Goal: Information Seeking & Learning: Learn about a topic

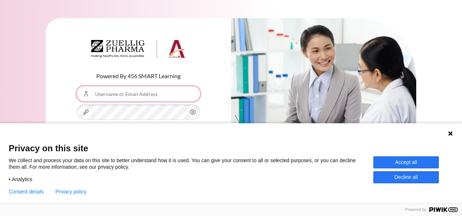
click at [133, 95] on input "Username or Email Address" at bounding box center [138, 93] width 123 height 15
type input "[EMAIL_ADDRESS][DOMAIN_NAME]"
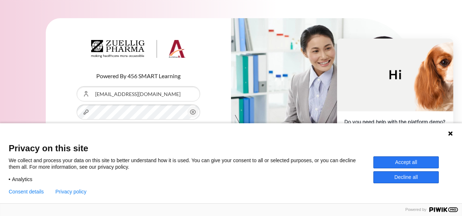
click at [406, 160] on button "Accept all" at bounding box center [405, 162] width 65 height 12
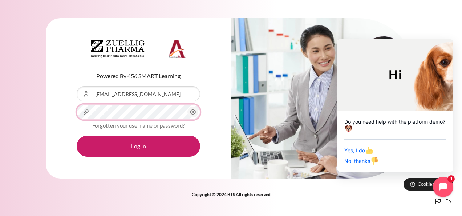
click at [77, 135] on button "Log in" at bounding box center [138, 145] width 123 height 21
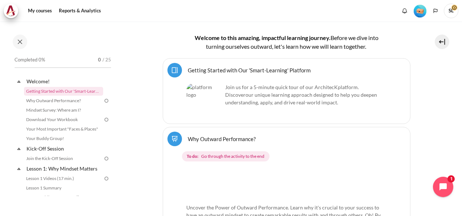
scroll to position [145, 0]
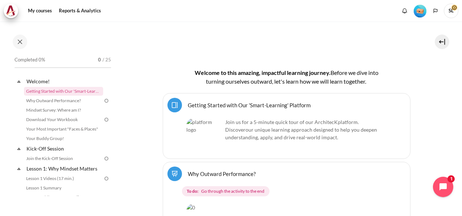
click at [281, 104] on link "Getting Started with Our 'Smart-Learning' Platform Page" at bounding box center [249, 104] width 123 height 7
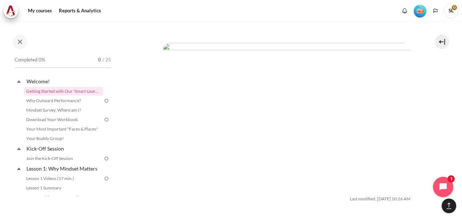
scroll to position [1276, 0]
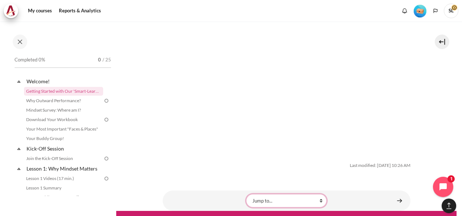
click at [292, 194] on select "Jump to... Why Outward Performance? Mindset Survey: Where am I? Download Your W…" at bounding box center [286, 200] width 80 height 13
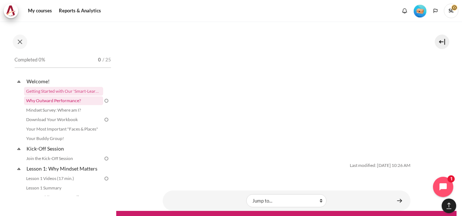
click at [51, 100] on link "Why Outward Performance?" at bounding box center [63, 100] width 79 height 9
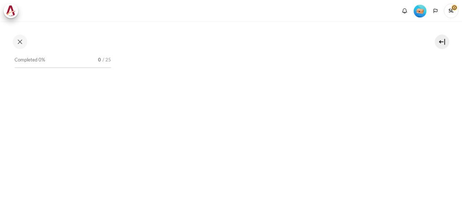
scroll to position [182, 0]
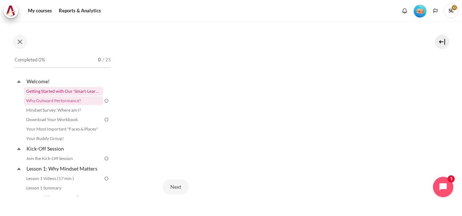
click at [84, 88] on link "Getting Started with Our 'Smart-Learning' Platform" at bounding box center [63, 91] width 79 height 9
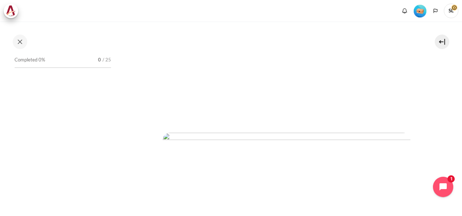
scroll to position [363, 0]
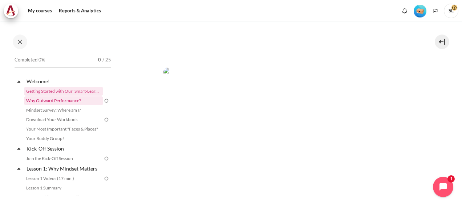
click at [74, 101] on link "Why Outward Performance?" at bounding box center [63, 100] width 79 height 9
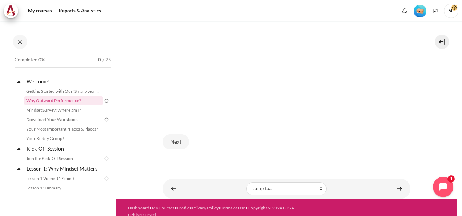
scroll to position [231, 0]
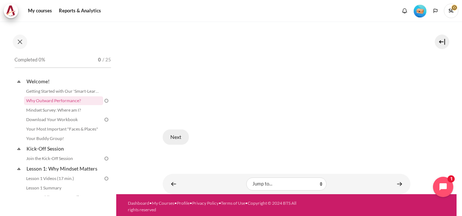
click at [177, 134] on button "Next" at bounding box center [176, 136] width 26 height 15
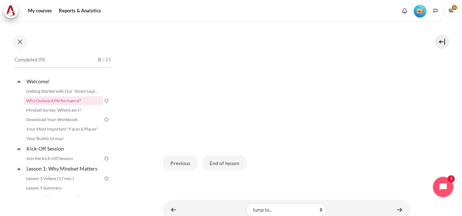
scroll to position [246, 0]
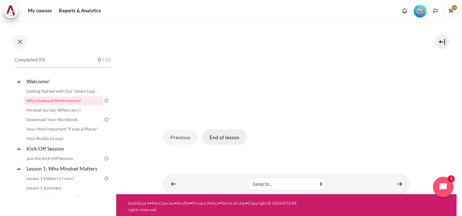
click at [215, 134] on button "End of lesson" at bounding box center [224, 136] width 45 height 15
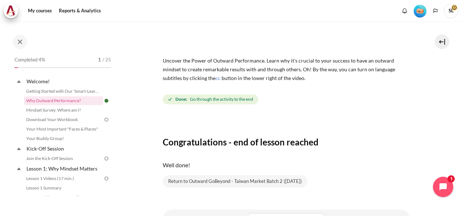
scroll to position [97, 0]
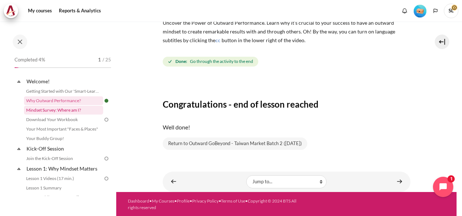
click at [61, 110] on link "Mindset Survey: Where am I?" at bounding box center [63, 110] width 79 height 9
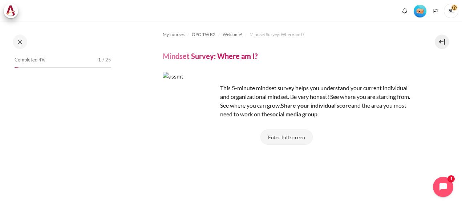
click at [293, 135] on button "Enter full screen" at bounding box center [286, 136] width 52 height 15
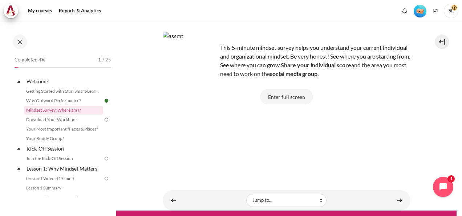
scroll to position [59, 0]
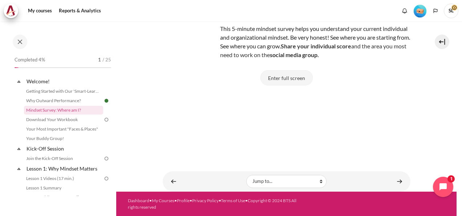
click at [280, 78] on button "Enter full screen" at bounding box center [286, 77] width 52 height 15
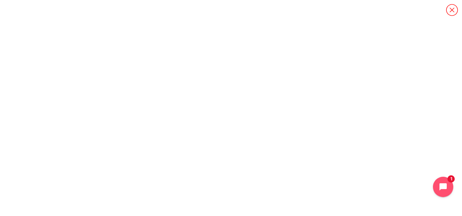
scroll to position [0, 0]
click at [450, 12] on icon "內容" at bounding box center [452, 10] width 13 height 13
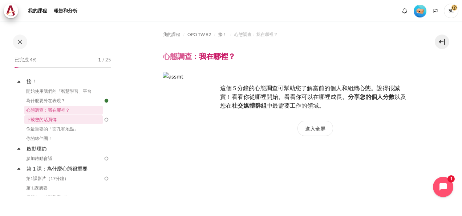
click at [49, 121] on link "下載您的活頁簿" at bounding box center [63, 119] width 79 height 9
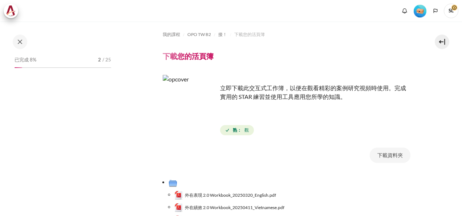
scroll to position [109, 0]
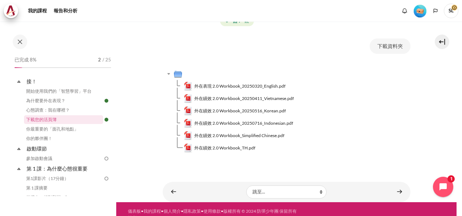
click at [368, 104] on td "外在績效 2.0 Workbook_20250411_Vietnamese.pdf" at bounding box center [297, 98] width 227 height 12
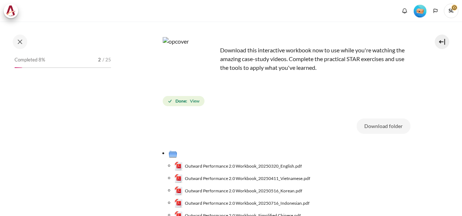
scroll to position [73, 0]
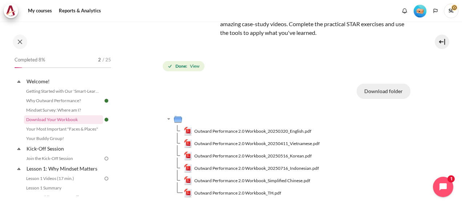
click at [393, 92] on button "Download folder" at bounding box center [384, 91] width 54 height 15
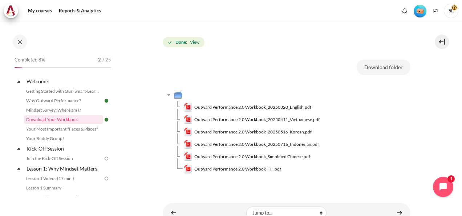
scroll to position [128, 0]
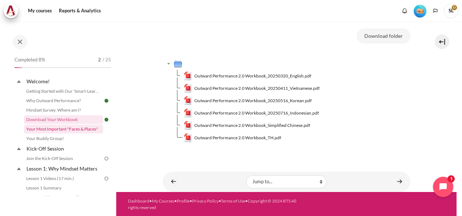
click at [56, 129] on link "Your Most Important "Faces & Places"" at bounding box center [63, 129] width 79 height 9
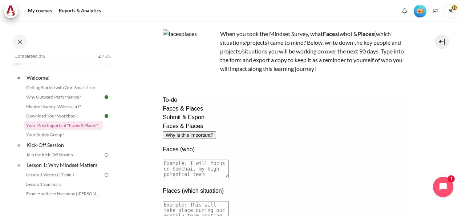
scroll to position [73, 0]
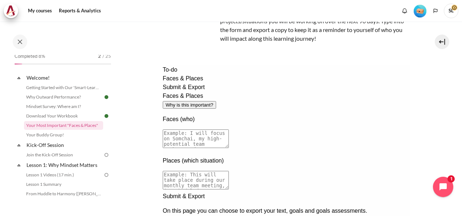
click at [228, 129] on textarea at bounding box center [195, 138] width 66 height 19
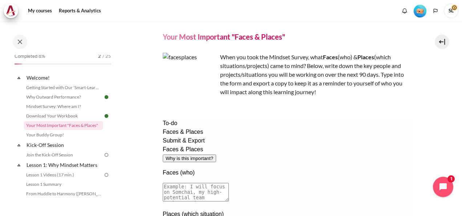
scroll to position [0, 0]
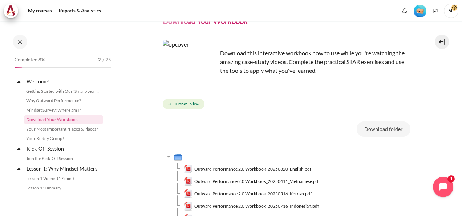
scroll to position [36, 0]
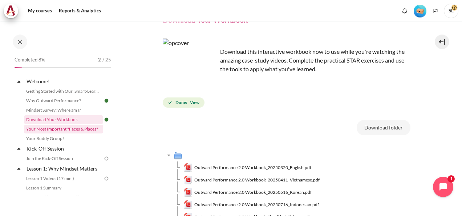
click at [81, 130] on link "Your Most Important "Faces & Places"" at bounding box center [63, 129] width 79 height 9
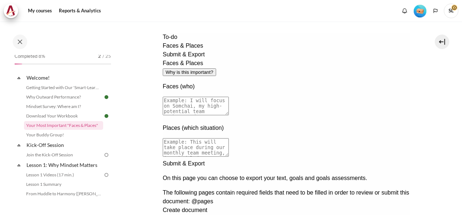
scroll to position [109, 0]
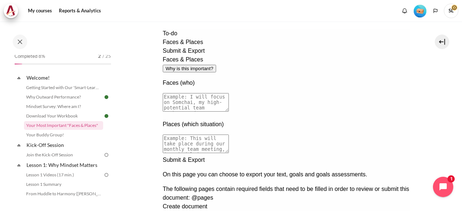
drag, startPoint x: 241, startPoint y: 70, endPoint x: 208, endPoint y: 68, distance: 32.7
click at [208, 68] on div "Faces & Places Why is this important? Faces (who) Places (which situation)" at bounding box center [286, 105] width 248 height 100
drag, startPoint x: 242, startPoint y: 69, endPoint x: 213, endPoint y: 69, distance: 29.4
click at [212, 69] on div "Faces & Places Why is this important? Faces (who) Places (which situation)" at bounding box center [286, 105] width 248 height 100
drag, startPoint x: 242, startPoint y: 70, endPoint x: 254, endPoint y: 70, distance: 12.4
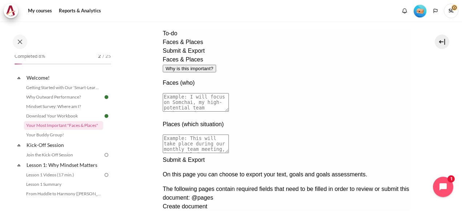
click at [228, 93] on textarea at bounding box center [195, 102] width 66 height 19
drag, startPoint x: 242, startPoint y: 68, endPoint x: 317, endPoint y: 77, distance: 76.0
click at [228, 93] on textarea at bounding box center [195, 102] width 66 height 19
drag, startPoint x: 367, startPoint y: 84, endPoint x: 333, endPoint y: 84, distance: 34.5
click at [228, 93] on textarea at bounding box center [195, 102] width 66 height 19
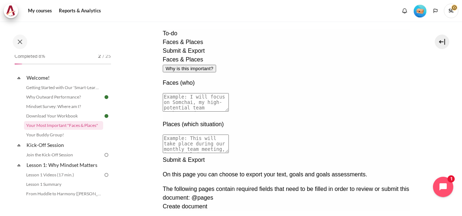
click at [228, 93] on textarea at bounding box center [195, 102] width 66 height 19
drag, startPoint x: 287, startPoint y: 71, endPoint x: 300, endPoint y: 72, distance: 12.4
click at [228, 93] on textarea "Heather Chein, the less experienced" at bounding box center [195, 102] width 66 height 19
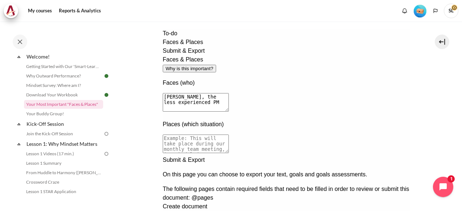
scroll to position [0, 0]
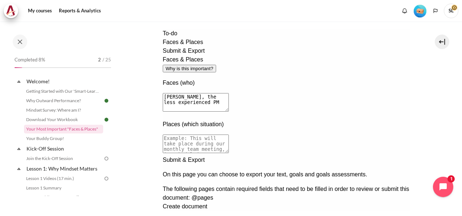
type textarea "Heather Chein, the less experienced PM"
drag, startPoint x: 243, startPoint y: 110, endPoint x: 296, endPoint y: 113, distance: 52.4
click at [228, 134] on textarea at bounding box center [195, 143] width 66 height 19
click at [307, 155] on div "Faces & Places Why is this important? Faces (who) Heather Chein, the less exper…" at bounding box center [286, 105] width 248 height 100
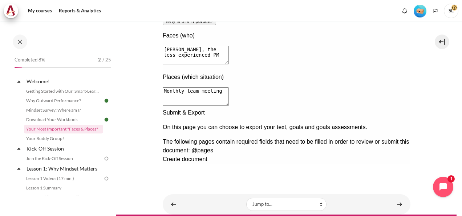
scroll to position [179, 0]
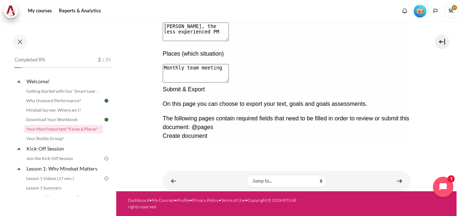
click at [398, 85] on div "Next documentation step" at bounding box center [286, 85] width 248 height 0
click at [378, 140] on div "Previous documentation step" at bounding box center [286, 140] width 248 height 0
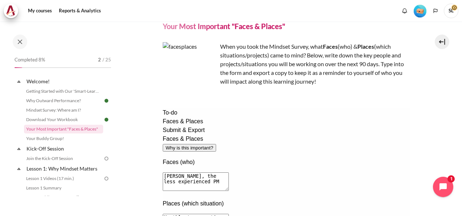
click at [228, 172] on textarea "Heather Chein, the less experienced PM" at bounding box center [195, 181] width 66 height 19
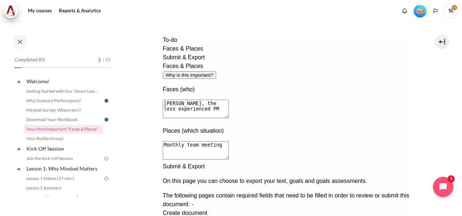
click at [228, 141] on textarea "Monthly team meeting" at bounding box center [195, 150] width 66 height 19
click at [228, 141] on textarea "Monthly team Meeting" at bounding box center [195, 150] width 66 height 19
click at [228, 141] on textarea "Monthly team Meeting/ one-on-one support for her work" at bounding box center [195, 150] width 66 height 19
type textarea "Monthly team Meeting; one-on-one support for her work"
click at [292, 162] on div "Faces & Places Why is this important? Faces (who) Heather Chein, the less exper…" at bounding box center [286, 112] width 248 height 100
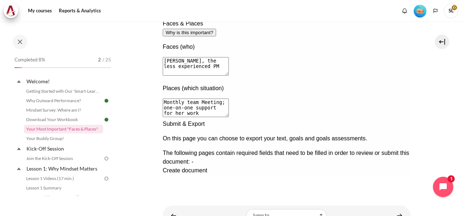
scroll to position [179, 0]
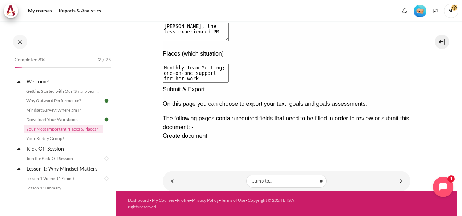
click at [397, 85] on div "Next documentation step" at bounding box center [286, 85] width 248 height 0
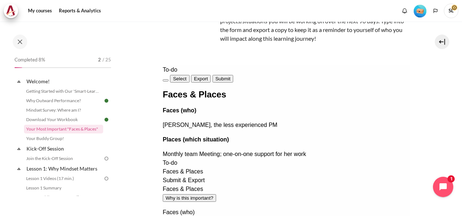
scroll to position [36, 0]
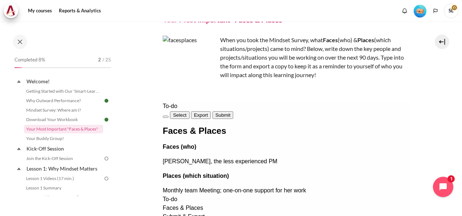
click at [168, 115] on button "Exit" at bounding box center [165, 116] width 6 height 2
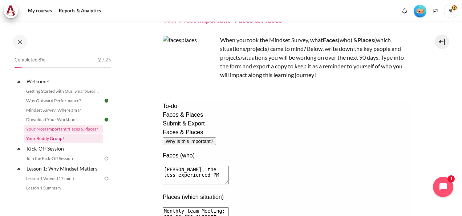
click at [66, 138] on link "Your Buddy Group!" at bounding box center [63, 138] width 79 height 9
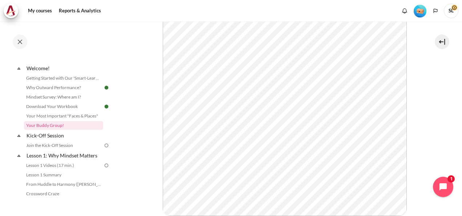
scroll to position [129, 0]
click at [41, 146] on link "Join the Kick-Off Session" at bounding box center [63, 145] width 79 height 9
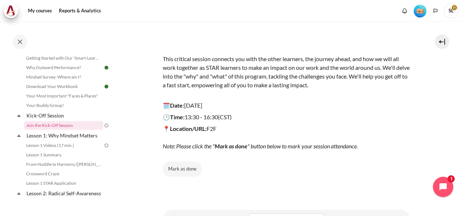
scroll to position [73, 0]
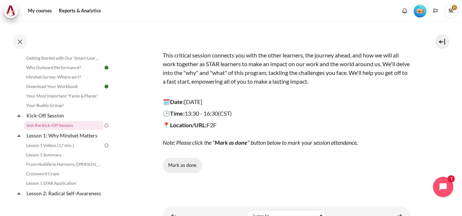
click at [181, 167] on button "Mark as done" at bounding box center [182, 165] width 39 height 15
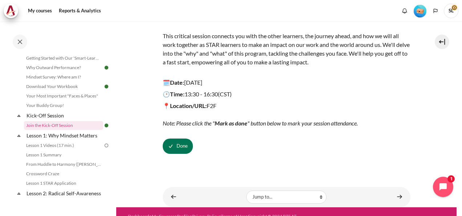
scroll to position [107, 0]
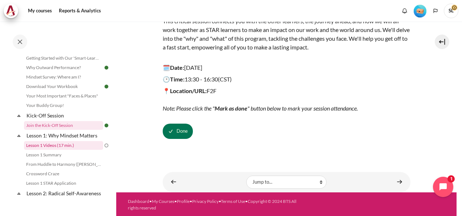
click at [63, 144] on link "Lesson 1 Videos (17 min.)" at bounding box center [63, 145] width 79 height 9
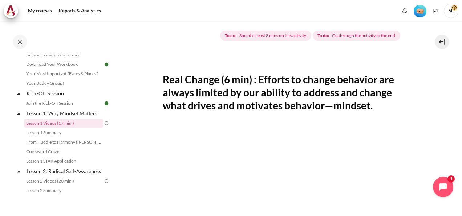
scroll to position [85, 0]
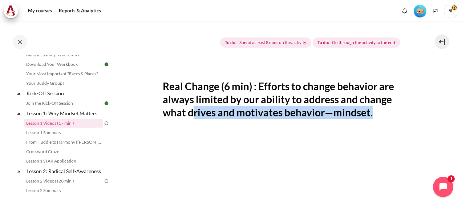
drag, startPoint x: 190, startPoint y: 114, endPoint x: 383, endPoint y: 116, distance: 192.9
click at [383, 116] on h2 "Real Change (6 min) : Efforts to change behavior are always limited by our abil…" at bounding box center [287, 100] width 248 height 40
drag, startPoint x: 383, startPoint y: 116, endPoint x: 423, endPoint y: 108, distance: 40.9
click at [423, 108] on section "My courses OPO TW B2 Lesson 1: Why Mindset Matters Lesson 1 Videos (17 min.) Le…" at bounding box center [286, 193] width 340 height 512
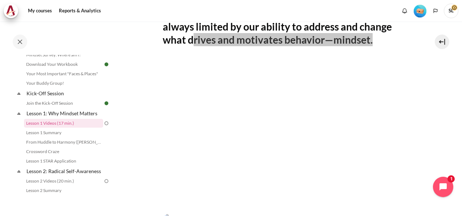
scroll to position [194, 0]
